Goal: Transaction & Acquisition: Download file/media

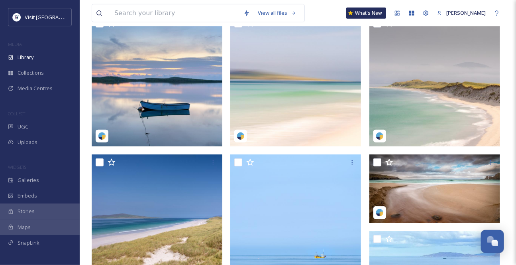
scroll to position [181, 0]
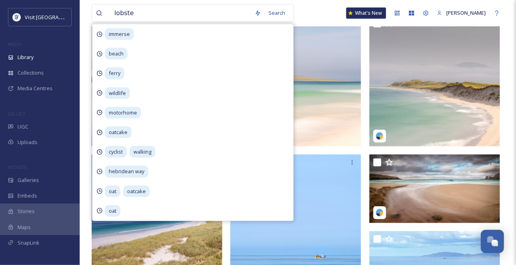
type input "lobster"
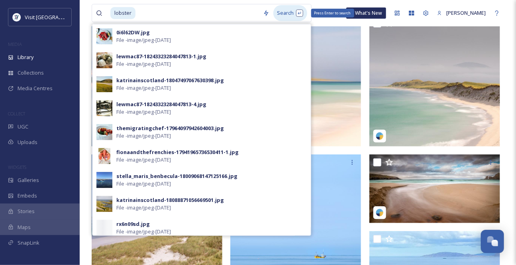
click at [292, 13] on div "Search Press Enter to search" at bounding box center [290, 13] width 34 height 16
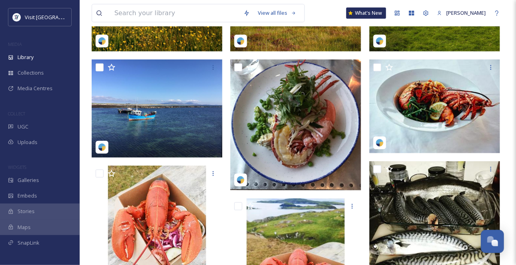
scroll to position [217, 0]
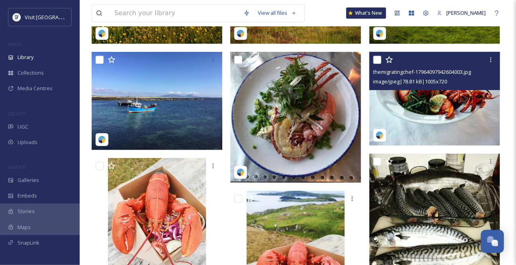
click at [466, 117] on img at bounding box center [434, 99] width 131 height 94
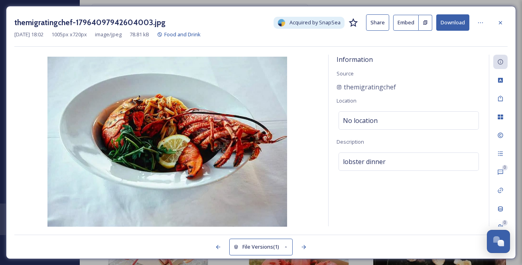
click at [459, 25] on button "Download" at bounding box center [452, 22] width 33 height 16
click at [497, 22] on icon at bounding box center [500, 23] width 6 height 6
